Goal: Task Accomplishment & Management: Complete application form

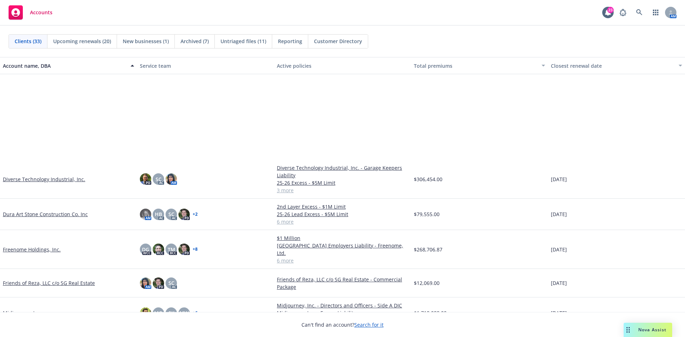
scroll to position [285, 0]
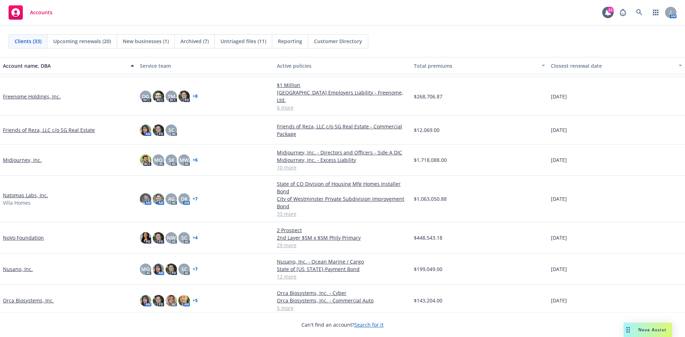
click at [39, 234] on link "NoVo Foundation" at bounding box center [23, 237] width 41 height 7
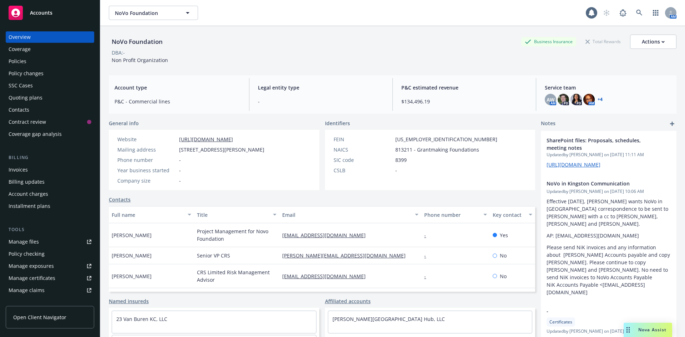
click at [51, 65] on div "Policies" at bounding box center [50, 61] width 83 height 11
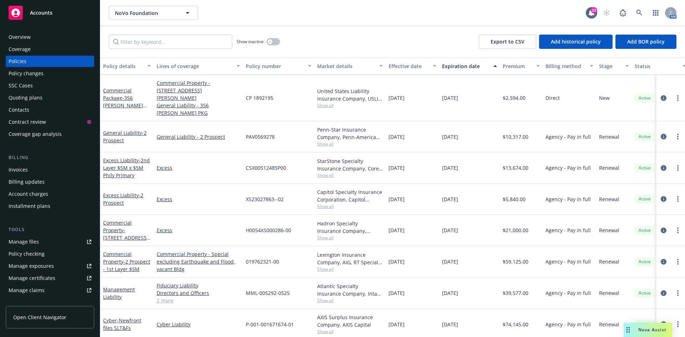
scroll to position [369, 0]
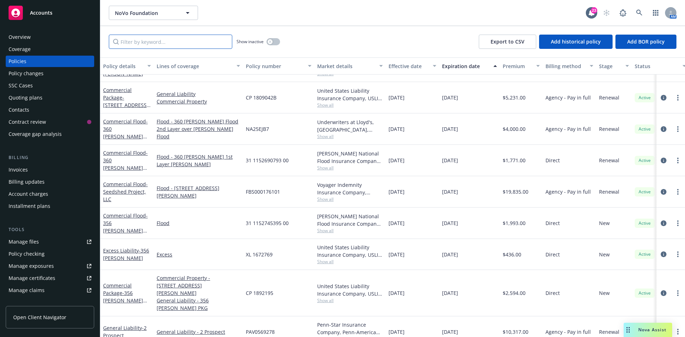
click at [148, 46] on input "Filter by keyword..." at bounding box center [170, 42] width 123 height 14
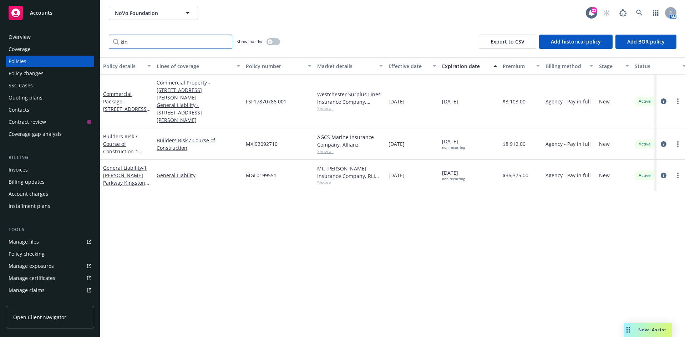
scroll to position [0, 0]
type input "king"
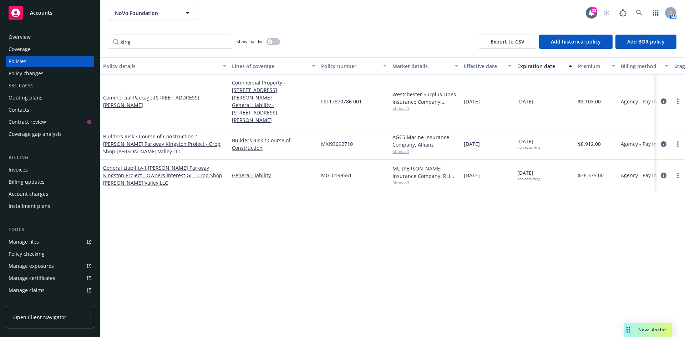
drag, startPoint x: 151, startPoint y: 67, endPoint x: 226, endPoint y: 71, distance: 75.3
click at [226, 71] on div "button" at bounding box center [226, 66] width 4 height 16
click at [31, 7] on div "Accounts" at bounding box center [50, 13] width 83 height 14
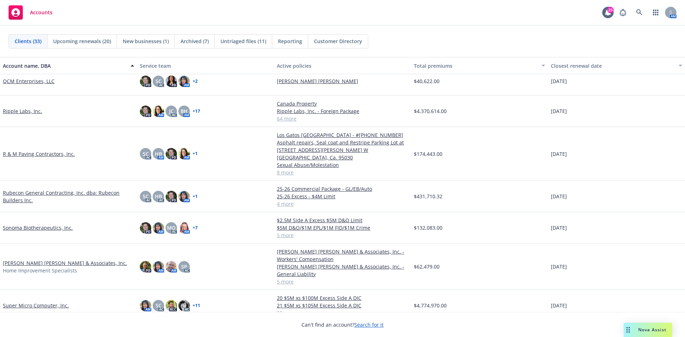
scroll to position [677, 0]
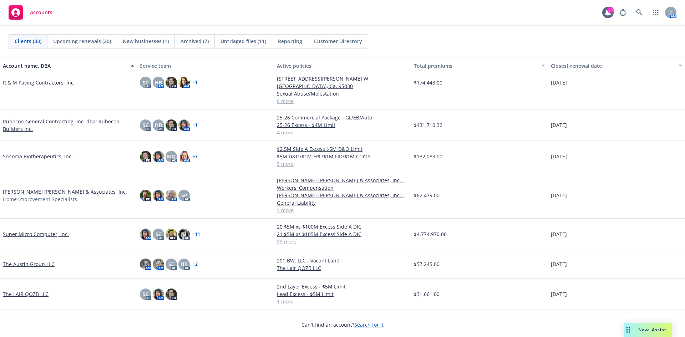
click at [57, 188] on link "Steinberg Hall & Associates, Inc." at bounding box center [65, 191] width 124 height 7
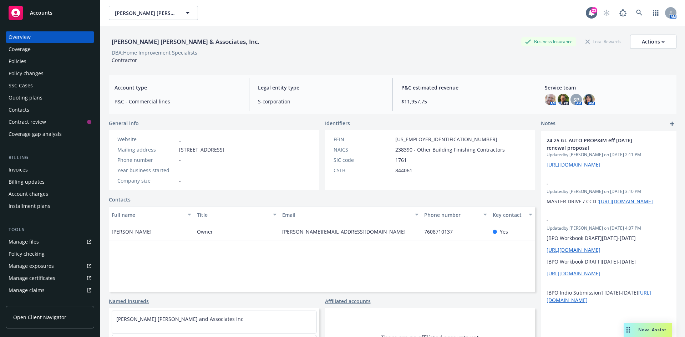
click at [22, 58] on div "Policies" at bounding box center [18, 61] width 18 height 11
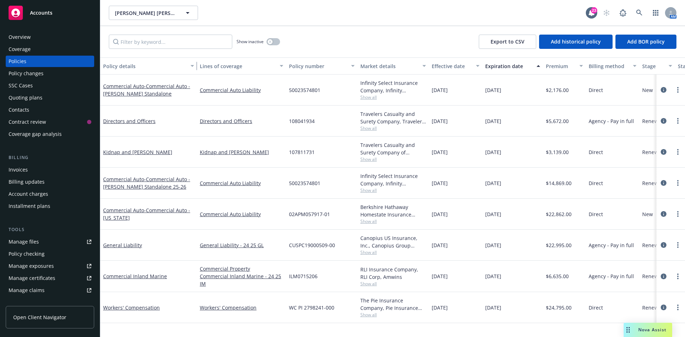
drag, startPoint x: 153, startPoint y: 69, endPoint x: 196, endPoint y: 71, distance: 43.2
click at [196, 71] on button "Policy details" at bounding box center [148, 65] width 97 height 17
click at [117, 245] on link "General Liability" at bounding box center [122, 245] width 39 height 7
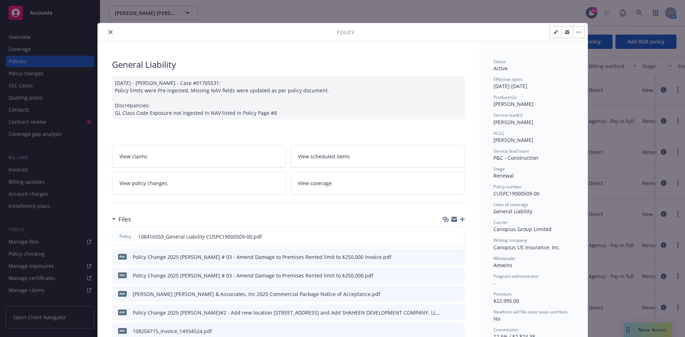
click at [447, 253] on div at bounding box center [453, 256] width 18 height 7
click at [443, 254] on icon "download file" at bounding box center [446, 257] width 6 height 6
click at [111, 29] on div at bounding box center [219, 32] width 236 height 9
click at [111, 32] on button "close" at bounding box center [110, 32] width 9 height 9
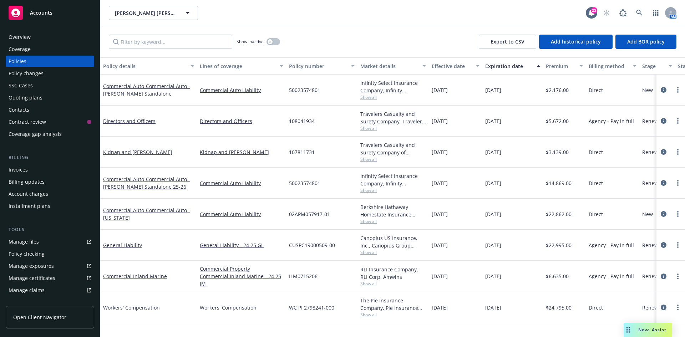
click at [39, 70] on div "Policy changes" at bounding box center [26, 73] width 35 height 11
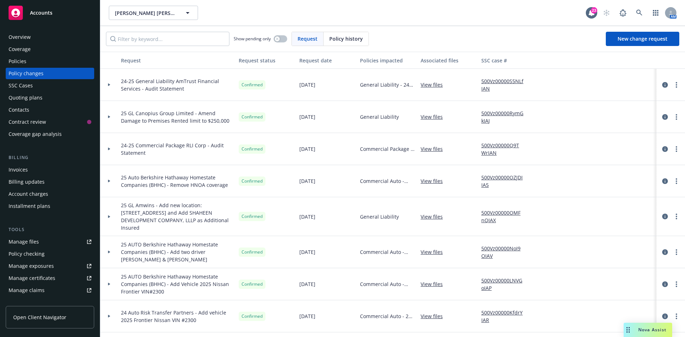
click at [43, 65] on div "Policies" at bounding box center [50, 61] width 83 height 11
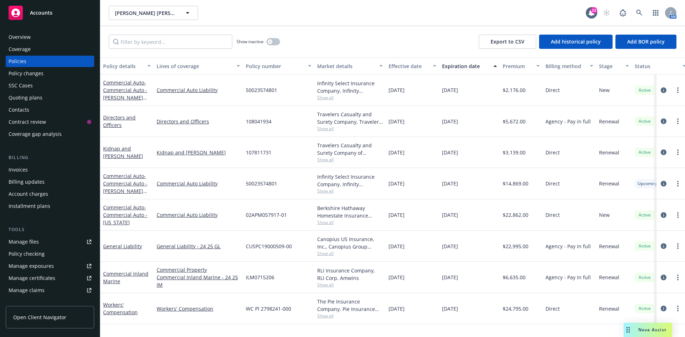
click at [53, 240] on link "Manage files" at bounding box center [50, 241] width 88 height 11
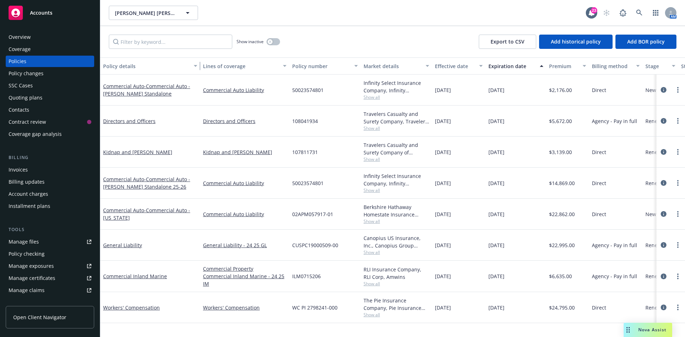
drag, startPoint x: 151, startPoint y: 67, endPoint x: 198, endPoint y: 68, distance: 46.4
click at [198, 68] on div "button" at bounding box center [197, 66] width 4 height 16
click at [139, 90] on div "Commercial Auto - Commercial Auto - Anthony Ibarra Standalone" at bounding box center [150, 89] width 94 height 15
click at [148, 84] on span "- Commercial Auto - Anthony Ibarra Standalone" at bounding box center [146, 90] width 87 height 14
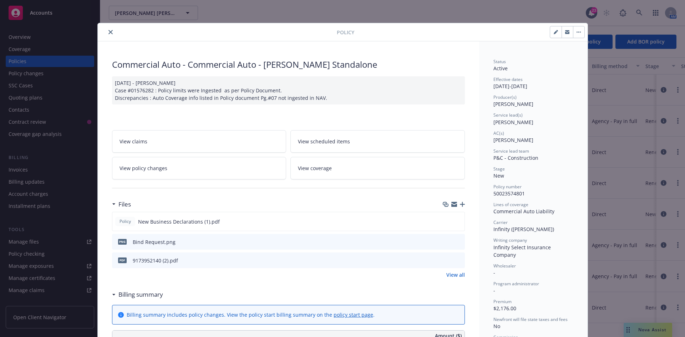
click at [443, 241] on icon "download file" at bounding box center [446, 242] width 6 height 6
click at [444, 217] on div "Policy New Business Declarations (1).pdf" at bounding box center [288, 221] width 353 height 19
click at [444, 221] on icon "download file" at bounding box center [446, 221] width 6 height 6
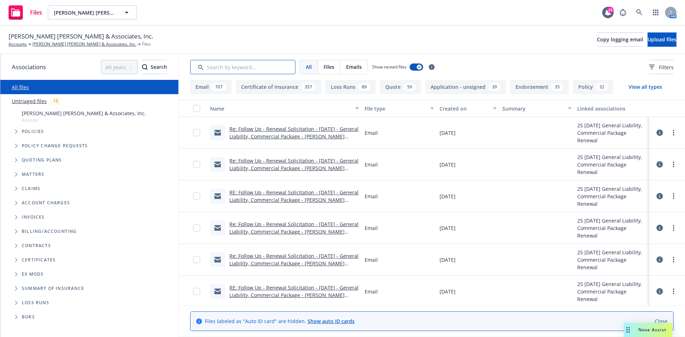
click at [237, 70] on input "Search by keyword..." at bounding box center [242, 67] width 105 height 14
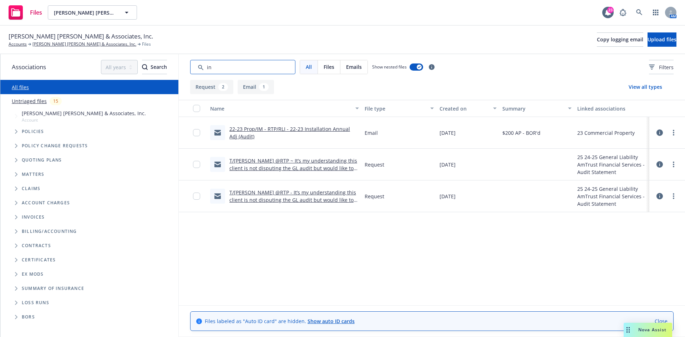
type input "i"
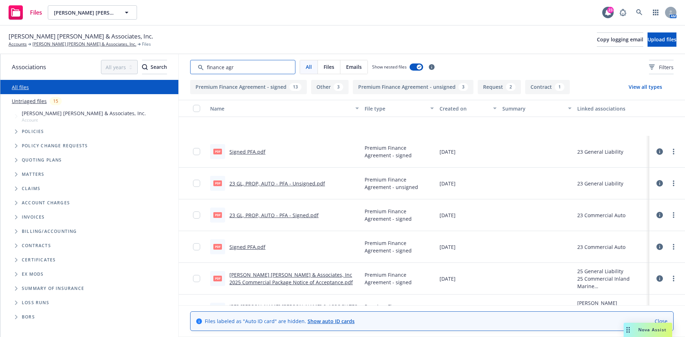
scroll to position [285, 0]
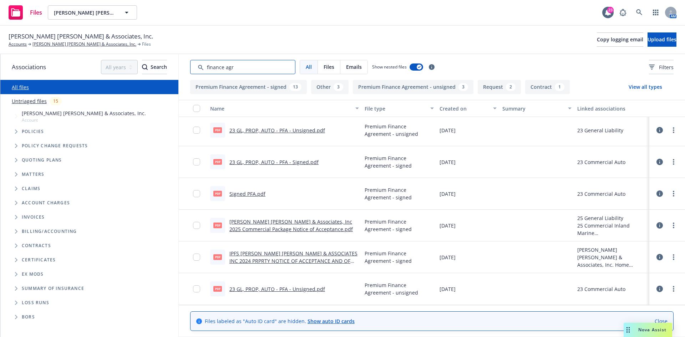
type input "finance agr"
click at [275, 224] on link "[PERSON_NAME] [PERSON_NAME] & Associates, Inc 2025 Commercial Package Notice of…" at bounding box center [290, 225] width 123 height 14
click at [57, 45] on link "[PERSON_NAME] [PERSON_NAME] & Associates, Inc." at bounding box center [84, 44] width 104 height 6
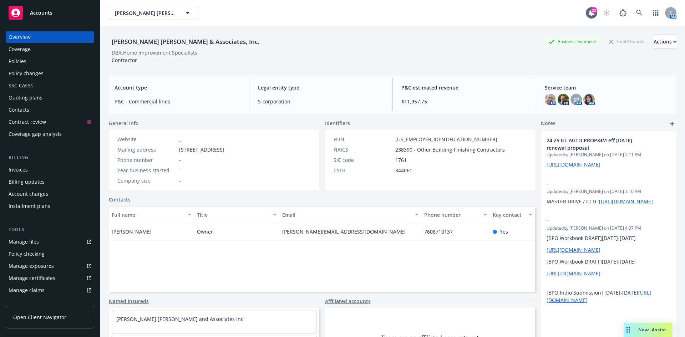
click at [26, 62] on div "Policies" at bounding box center [50, 61] width 83 height 11
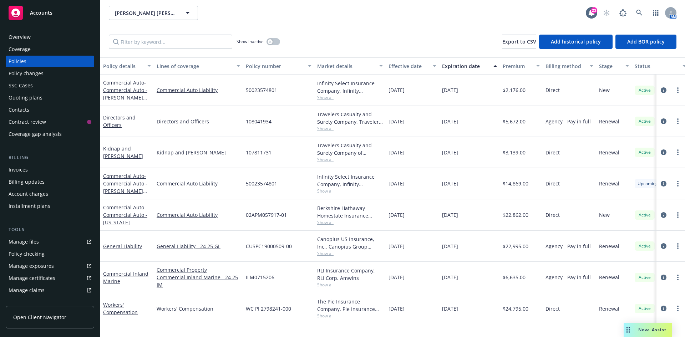
click at [22, 74] on div "Policy changes" at bounding box center [26, 73] width 35 height 11
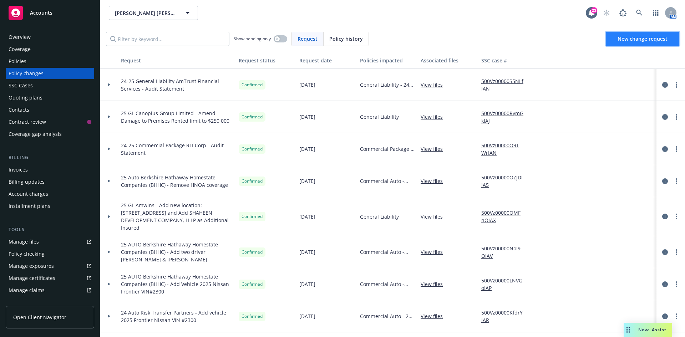
click at [641, 42] on span "New change request" at bounding box center [642, 38] width 50 height 7
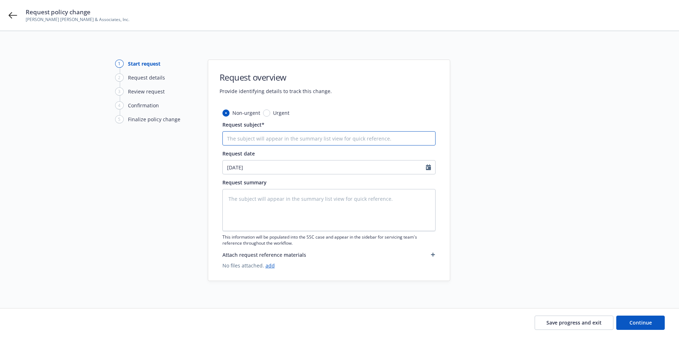
click at [261, 135] on input "Request subject*" at bounding box center [328, 138] width 213 height 14
type textarea "x"
type input "E"
type textarea "x"
type input "Ef"
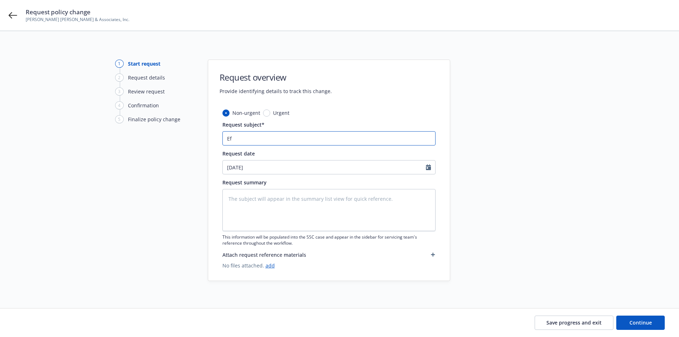
type textarea "x"
type input "Eff"
type textarea "x"
type input "Effe"
type textarea "x"
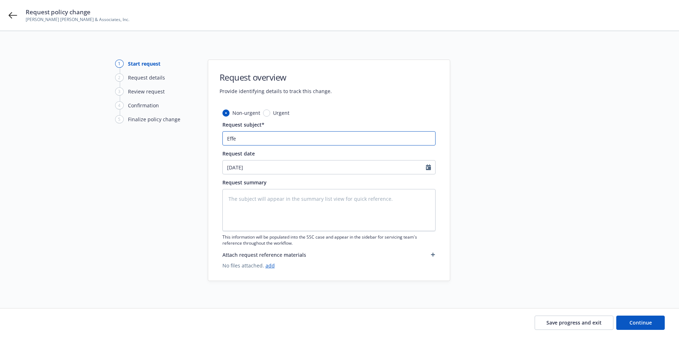
type input "Effec"
type textarea "x"
type input "Effect"
type textarea "x"
type input "Effectiv"
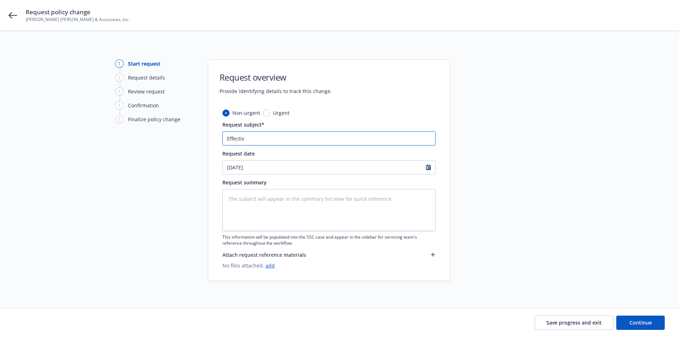
type textarea "x"
type input "Effective"
type textarea "x"
type input "Effective"
type textarea "x"
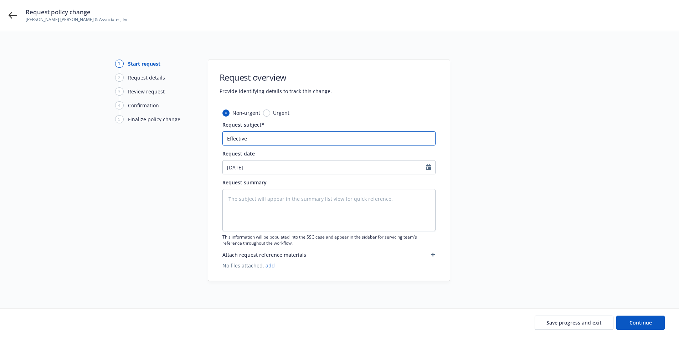
type input "Effective 9"
type textarea "x"
type input "Effective 9."
type textarea "x"
type input "Effective 9.2"
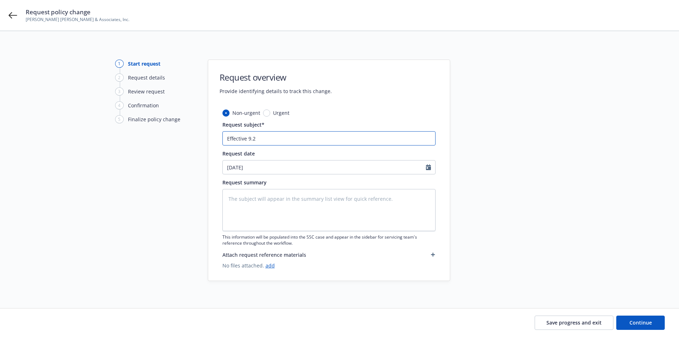
type textarea "x"
type input "Effective 9.23"
type textarea "x"
type input "Effective 9.23."
type textarea "x"
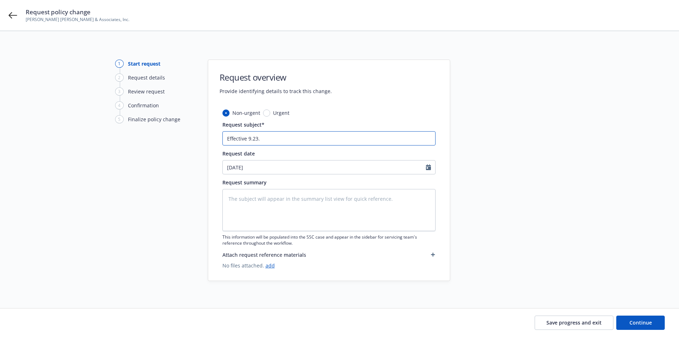
type input "Effective 9.23.2"
type textarea "x"
type input "Effective 9.23.25"
type textarea "x"
type input "Effective 9.23.25"
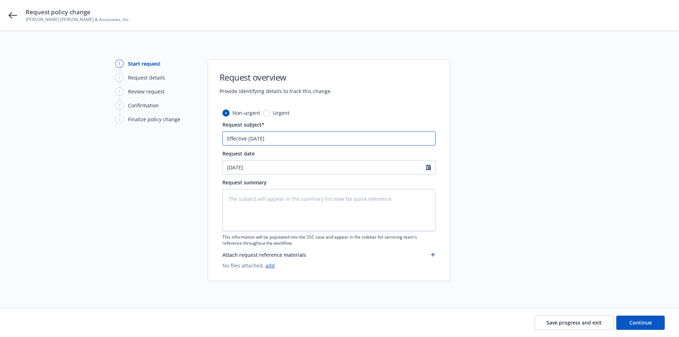
type textarea "x"
type input "Effective 9.23.25 -"
type textarea "x"
type input "Effective 9.23.25 -"
type textarea "x"
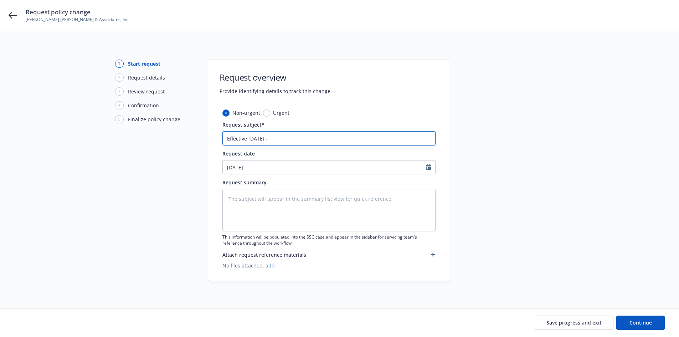
type input "Effective 9.23.25 - A"
type textarea "x"
type input "Effective 9.23.25 - Am"
type textarea "x"
type input "Effective 9.23.25 - Ame"
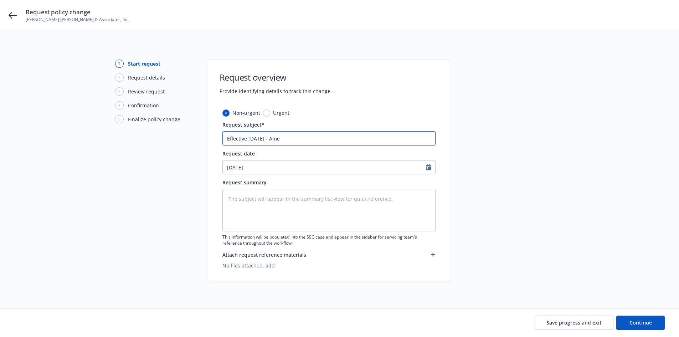
type textarea "x"
type input "Effective 9.23.25 - Amen"
type textarea "x"
type input "Effective 9.23.25 - Amend"
type textarea "x"
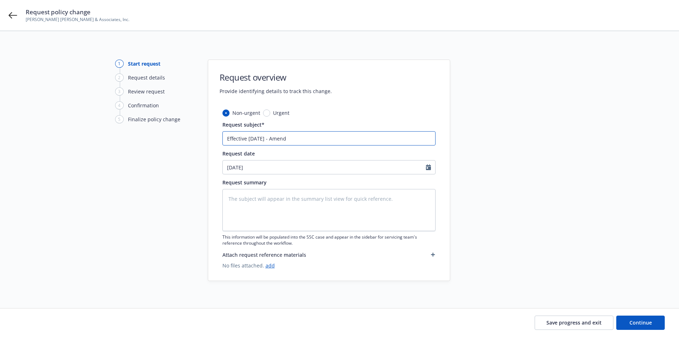
type input "Effective 9.23.25 - Amend"
type textarea "x"
type input "Effective 9.23.25 - Amend r"
type textarea "x"
type input "Effective 9.23.25 - Amend re"
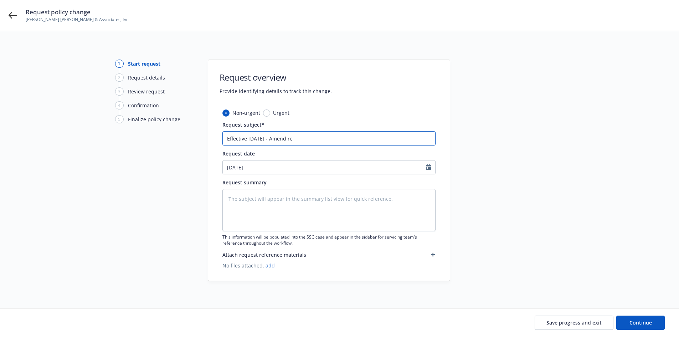
type textarea "x"
type input "Effective 9.23.25 - Amend rev"
type textarea "x"
type input "Effective 9.23.25 - Amend revn"
type textarea "x"
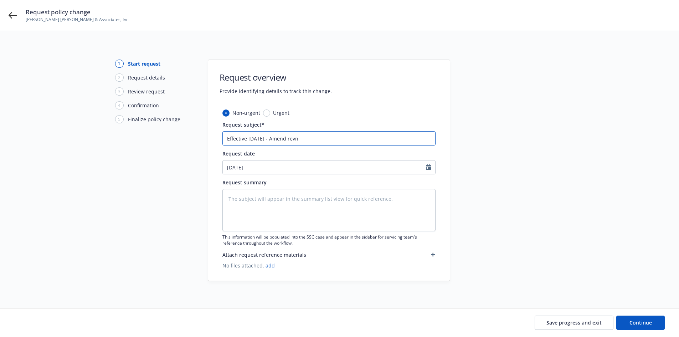
type input "Effective 9.23.25 - Amend revnu"
type textarea "x"
type input "Effective 9.23.25 - Amend revnue"
type textarea "x"
type input "Effective 9.23.25 - Amend revnue"
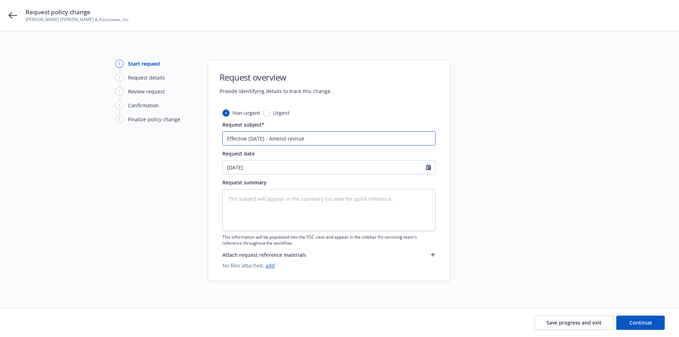
type textarea "x"
type input "Effective 9.23.25 - Amend revnue t"
type textarea "x"
type input "Effective 9.23.25 - Amend revnue to"
type textarea "x"
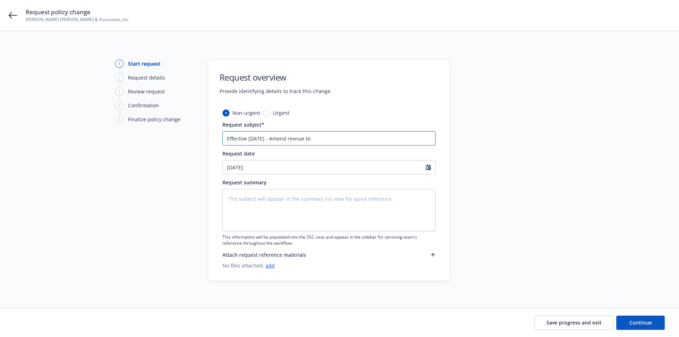
type input "Effective 9.23.25 - Amend revnue to"
type textarea "x"
type input "Effective 9.23.25 - Amend revnue to $"
type textarea "x"
type input "Effective 9.23.25 - Amend revnue to $1"
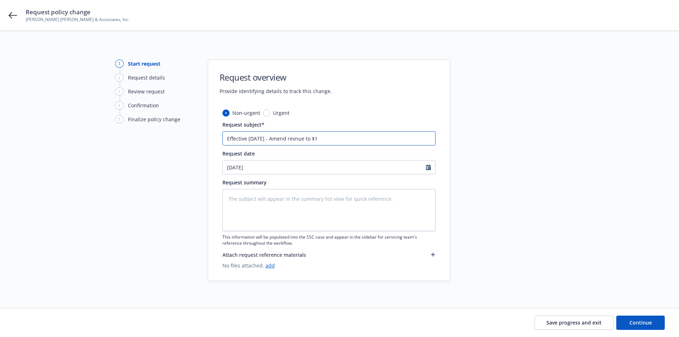
type textarea "x"
type input "Effective 9.23.25 - Amend revnue to $11"
type textarea "x"
type input "Effective 9.23.25 - Amend revnue to $11."
type textarea "x"
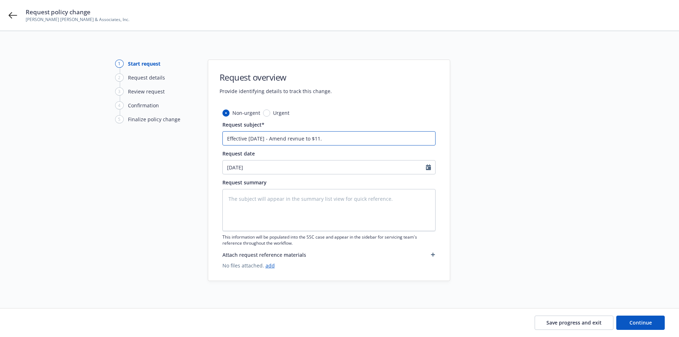
type input "Effective 9.23.25 - Amend revnue to $11.8"
type textarea "x"
type input "Effective 9.23.25 - Amend revnue to $11.8M"
type textarea "x"
type input "Effective 9.23.25 - Amend revenue to $11.8M"
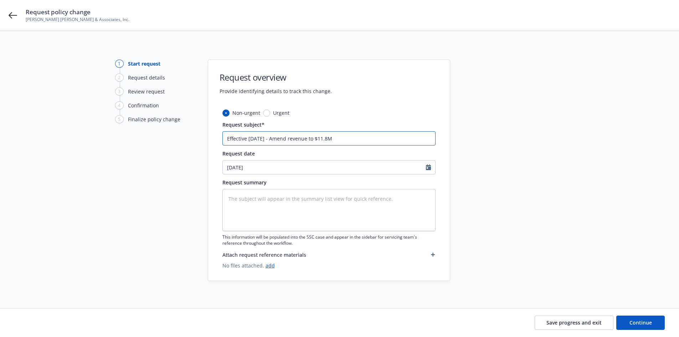
type textarea "x"
type input "Effective 9.23.25 - Amend revenue to $11.8M"
type textarea "x"
type input "Effective 9.23.25 - Amend revenue f to $11.8M"
type textarea "x"
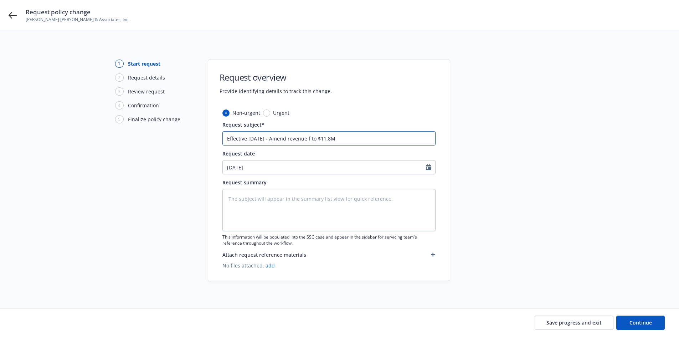
type input "Effective 9.23.25 - Amend revenue fr to $11.8M"
type textarea "x"
type input "Effective 9.23.25 - Amend revenue fro to $11.8M"
type textarea "x"
type input "Effective 9.23.25 - Amend revenue from to $11.8M"
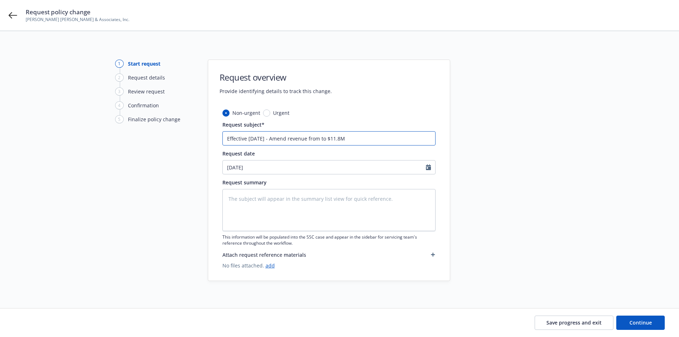
type textarea "x"
type input "Effective 9.23.25 - Amend revenue from to $11.8M"
type textarea "x"
type input "Effective 9.23.25 - Amend revenue from $ to $11.8M"
type textarea "x"
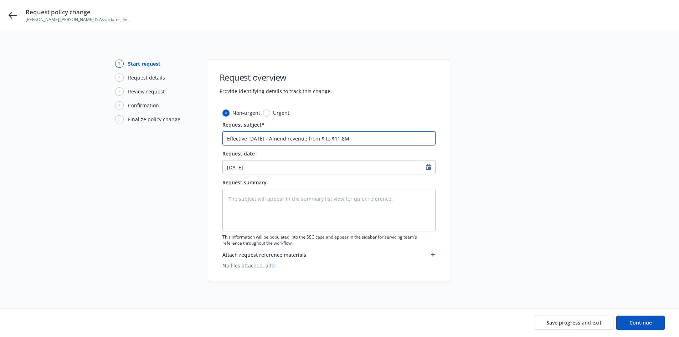
type input "Effective 9.23.25 - Amend revenue from $4 to $11.8M"
type textarea "x"
type input "Effective 9.23.25 - Amend revenue from $4M to $11.8M"
type textarea "x"
type input "Effective 9.23.25 - Amend revenue from $4M to $11.8M"
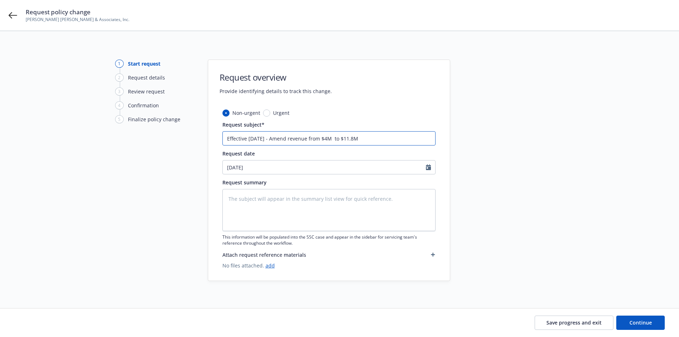
click at [381, 138] on input "Effective 9.23.25 - Amend revenue from $4M to $11.8M" at bounding box center [328, 138] width 213 height 14
type textarea "x"
type input "Effective 9.23.25 - Amend revenue from $4M to $11.8M."
type textarea "x"
type input "Effective 9.23.25 - Amend revenue from $4M to $11.8M."
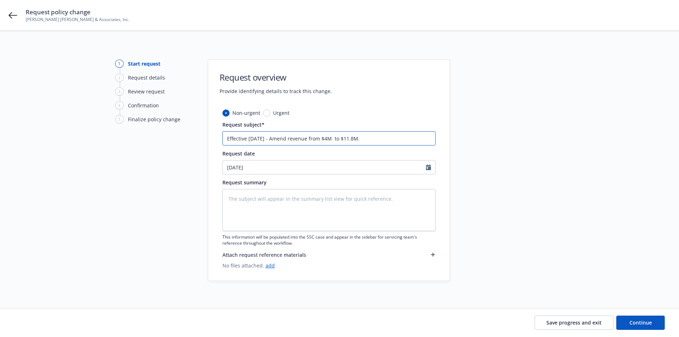
type textarea "x"
type input "Effective 9.23.25 - Amend revenue from $4M to $11.8M."
type textarea "x"
type input "Effective 9.23.25 - Amend revenue from $4M to $11.8M. A"
type textarea "x"
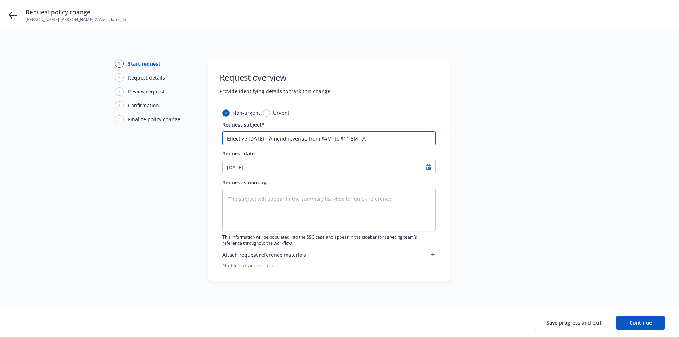
type input "Effective 9.23.25 - Amend revenue from $4M to $11.8M. Am"
type textarea "x"
type input "Effective 9.23.25 - Amend revenue from $4M to $11.8M. Ame"
type textarea "x"
type input "Effective 9.23.25 - Amend revenue from $4M to $11.8M. Amen"
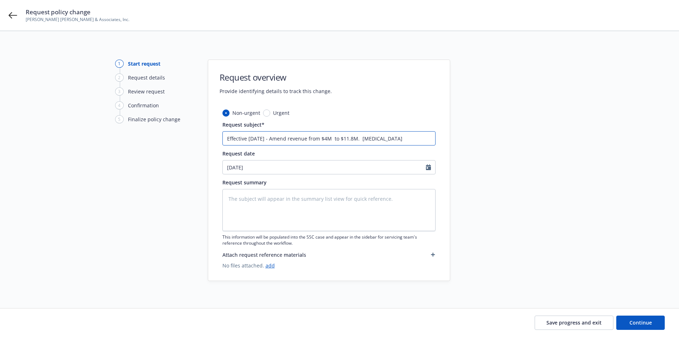
type textarea "x"
type input "Effective 9.23.25 - Amend revenue from $4M to $11.8M. Amene"
type textarea "x"
type input "Effective 9.23.25 - Amend revenue from $4M to $11.8M. Amened"
type textarea "x"
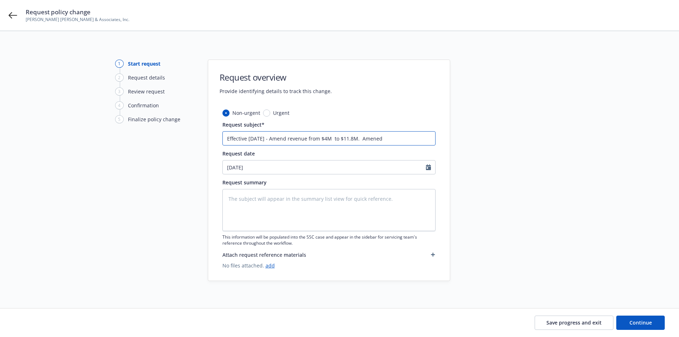
type input "Effective 9.23.25 - Amend revenue from $4M to $11.8M. Amened"
type textarea "x"
type input "Effective 9.23.25 - Amend revenue from $4M to $11.8M. Amened r"
type textarea "x"
type input "Effective 9.23.25 - Amend revenue from $4M to $11.8M. Amened ra"
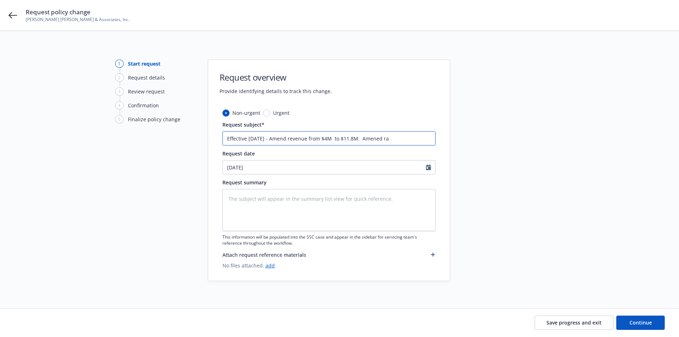
type textarea "x"
type input "Effective 9.23.25 - Amend revenue from $4M to $11.8M. Amened rat"
type textarea "x"
type input "Effective 9.23.25 - Amend revenue from $4M to $11.8M. Amened rate"
type textarea "x"
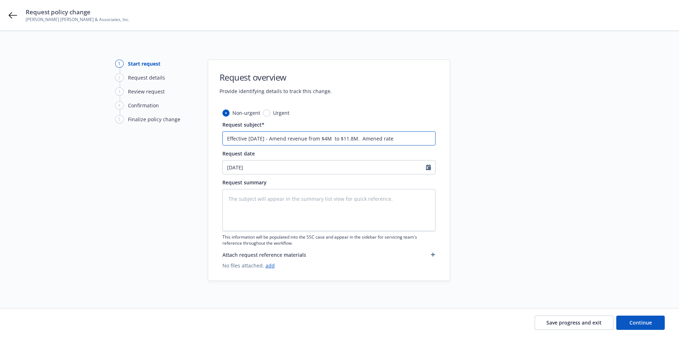
type input "Effective 9.23.25 - Amend revenue from $4M to $11.8M. Amened rate"
type textarea "x"
type input "Effective 9.23.25 - Amend revenue from $4M to $11.8M. Amened rate $"
type textarea "x"
type input "Effective 9.23.25 - Amend revenue from $4M to $11.8M. Amened rate $4"
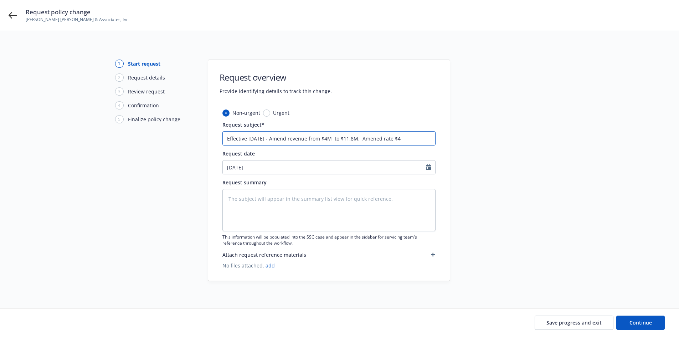
type textarea "x"
type input "Effective 9.23.25 - Amend revenue from $4M to $11.8M. Amened rate $4."
type textarea "x"
type input "Effective 9.23.25 - Amend revenue from $4M to $11.8M. Amened rate $4.7"
type textarea "x"
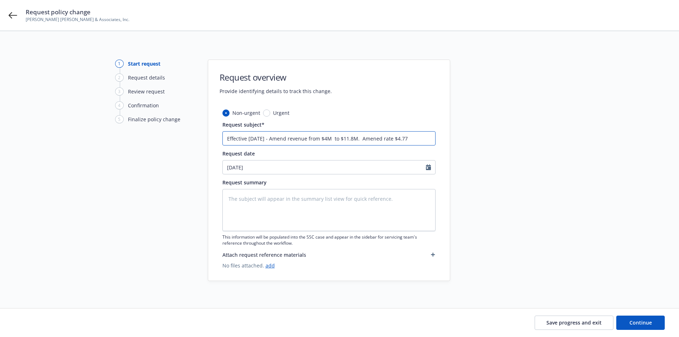
type input "Effective 9.23.25 - Amend revenue from $4M to $11.8M. Amened rate $4.77"
type textarea "x"
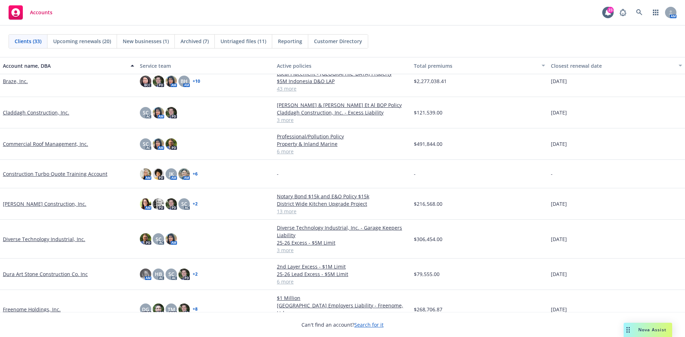
scroll to position [107, 0]
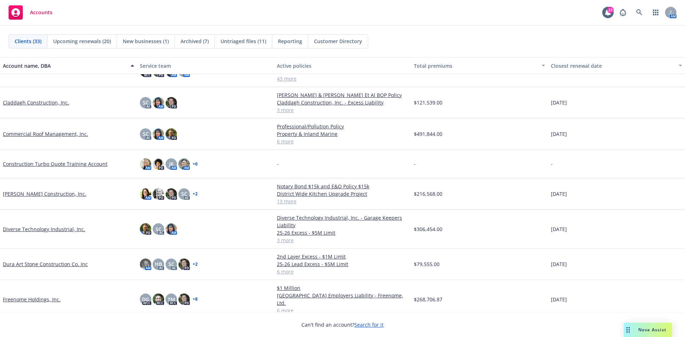
click at [32, 266] on link "Dura Art Stone Construction Co. Inc" at bounding box center [45, 263] width 85 height 7
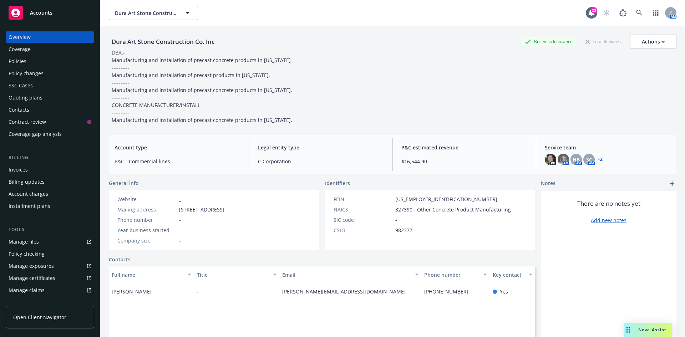
click at [30, 168] on div "Invoices" at bounding box center [50, 169] width 83 height 11
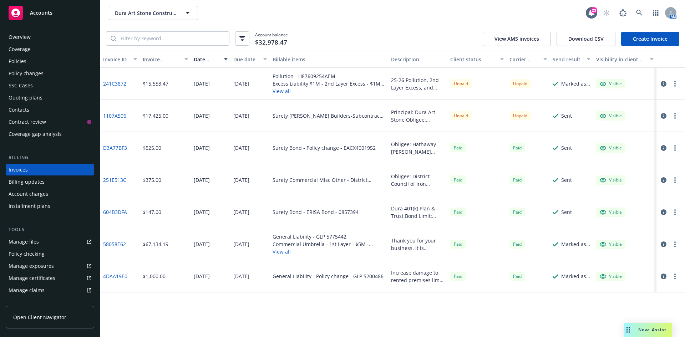
click at [638, 39] on link "Create Invoice" at bounding box center [650, 39] width 58 height 14
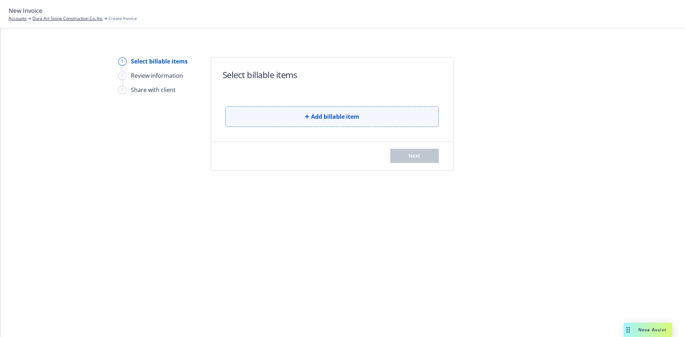
click at [358, 119] on span "Add billable item" at bounding box center [335, 116] width 48 height 9
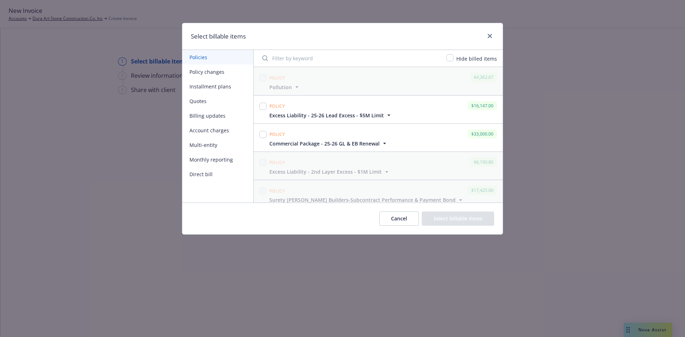
click at [265, 141] on div at bounding box center [263, 137] width 10 height 19
click at [261, 133] on input "checkbox" at bounding box center [262, 134] width 7 height 7
checkbox input "true"
click at [265, 106] on input "checkbox" at bounding box center [262, 106] width 7 height 7
checkbox input "true"
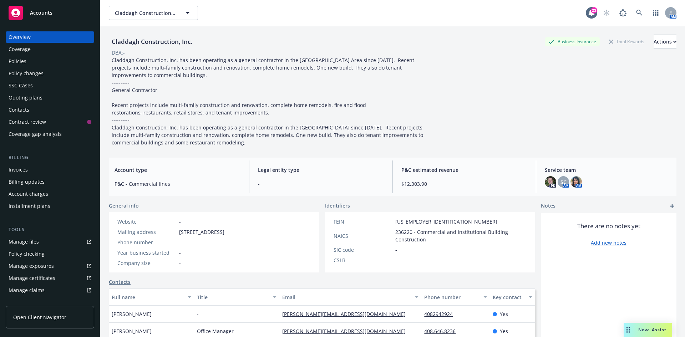
click at [26, 61] on div "Policies" at bounding box center [50, 61] width 83 height 11
